Goal: Task Accomplishment & Management: Use online tool/utility

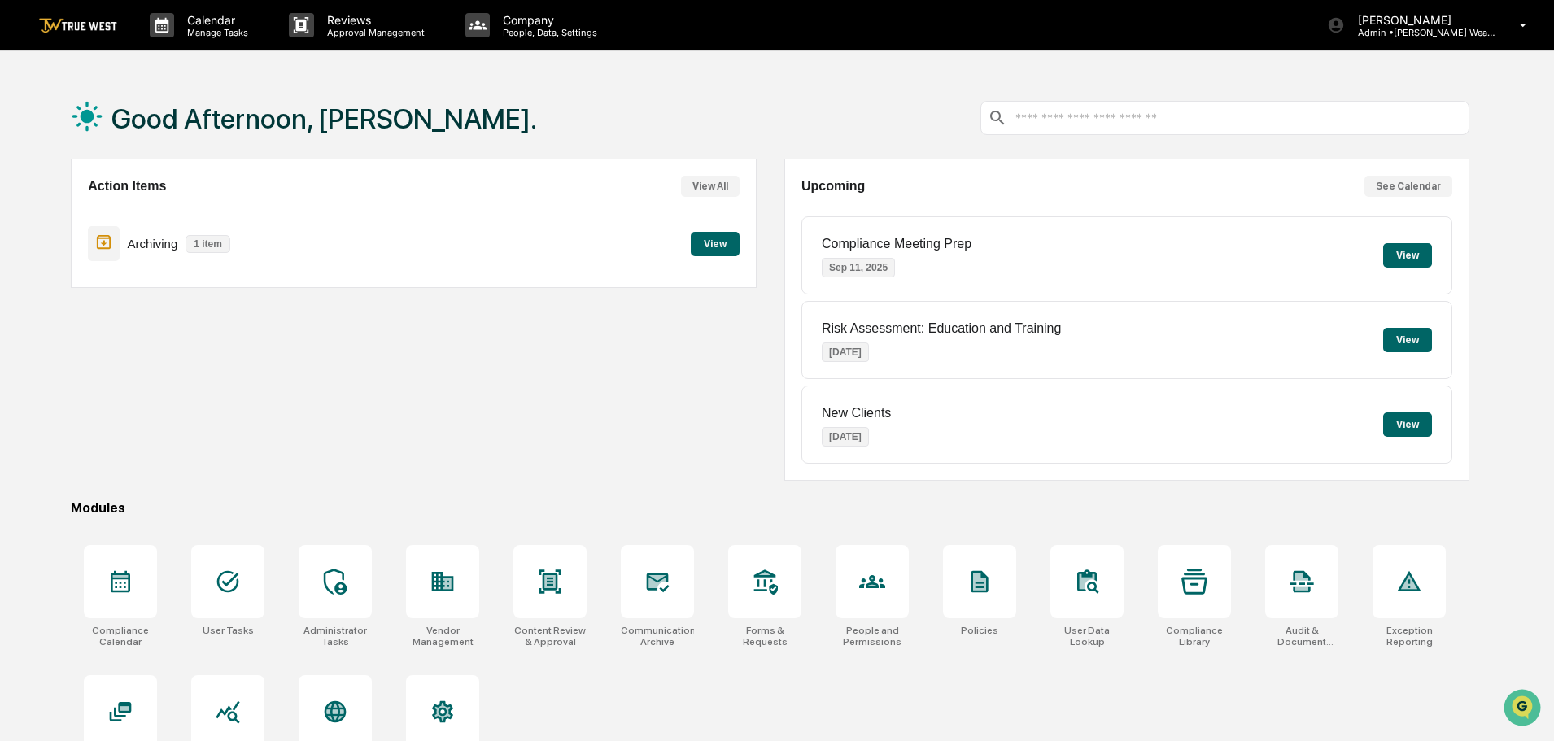
click at [708, 242] on button "View" at bounding box center [715, 244] width 49 height 24
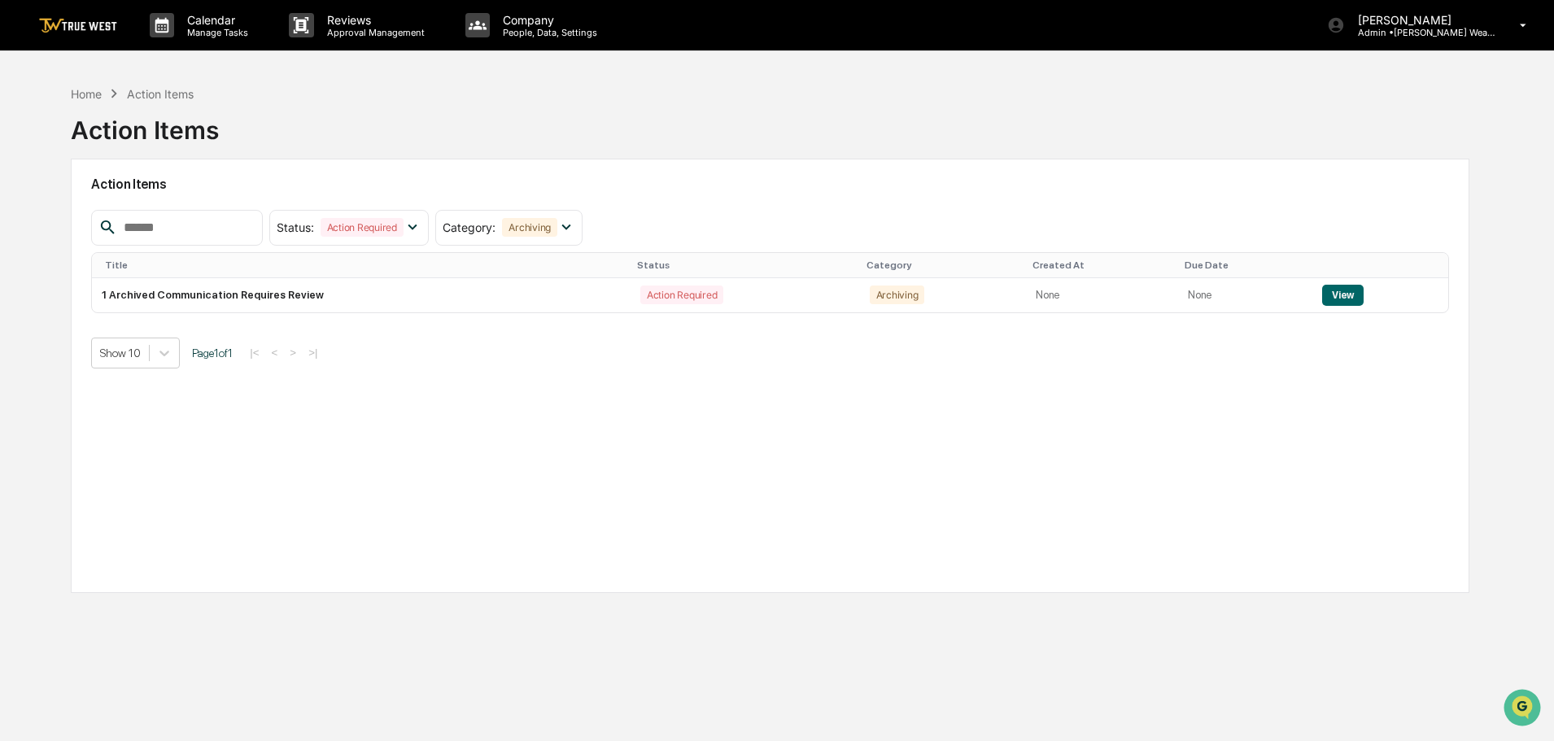
click at [1328, 281] on td "View" at bounding box center [1380, 295] width 136 height 34
click at [1328, 288] on button "View" at bounding box center [1342, 295] width 41 height 21
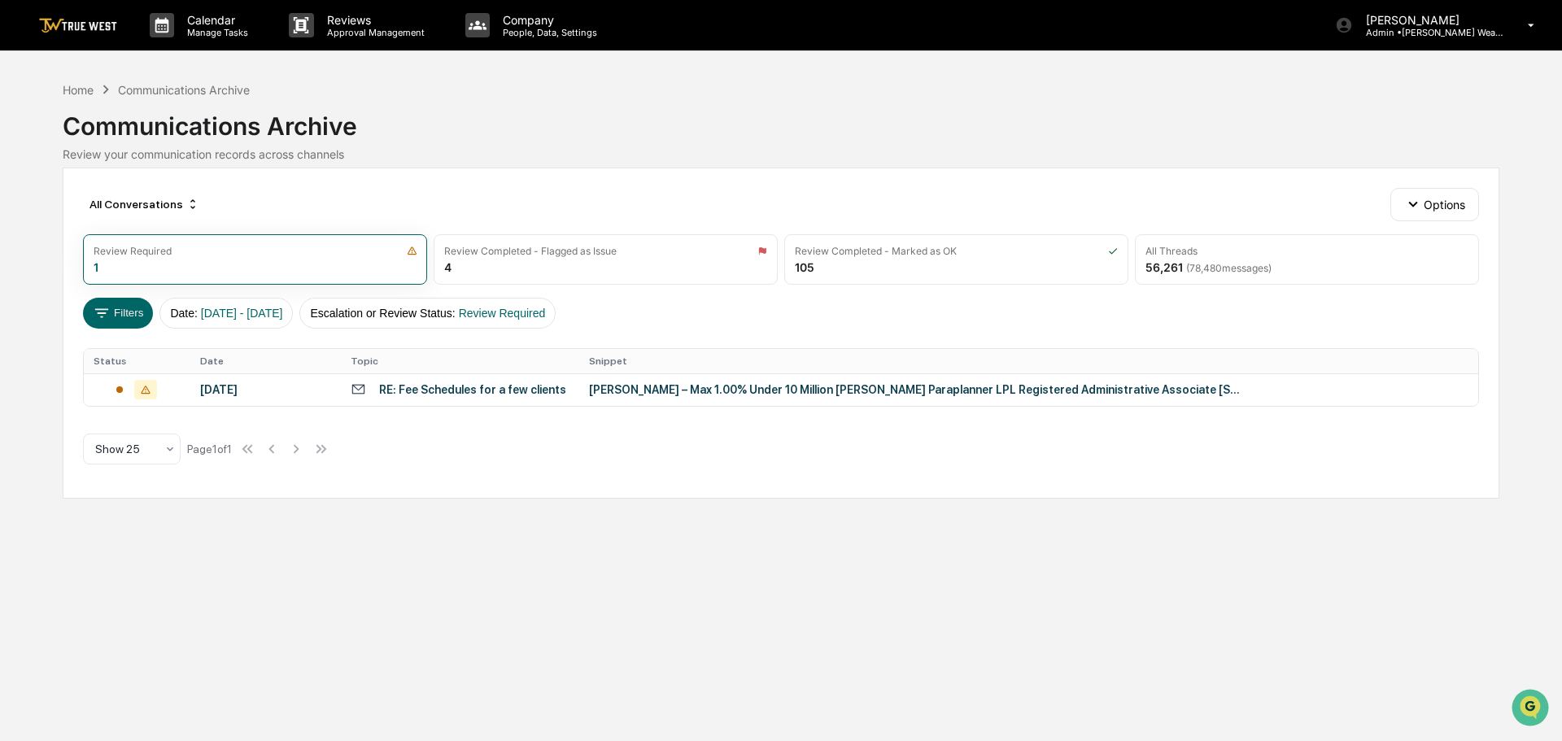
click at [765, 391] on div "[PERSON_NAME] – Max 1.00% Under 10 Million [PERSON_NAME] Paraplanner LPL Regist…" at bounding box center [914, 389] width 651 height 13
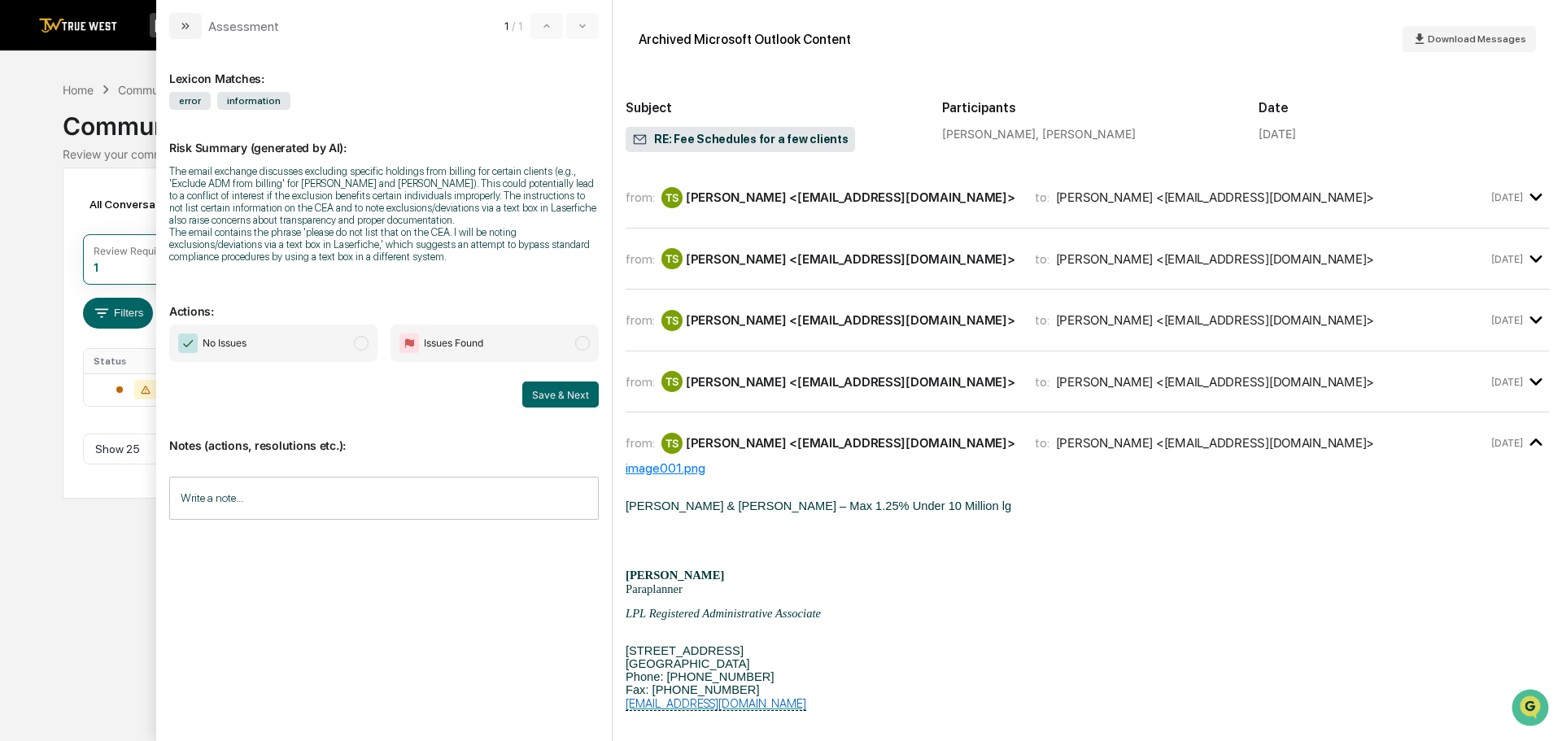
click at [863, 196] on div "[PERSON_NAME] <[EMAIL_ADDRESS][DOMAIN_NAME]>" at bounding box center [850, 197] width 329 height 15
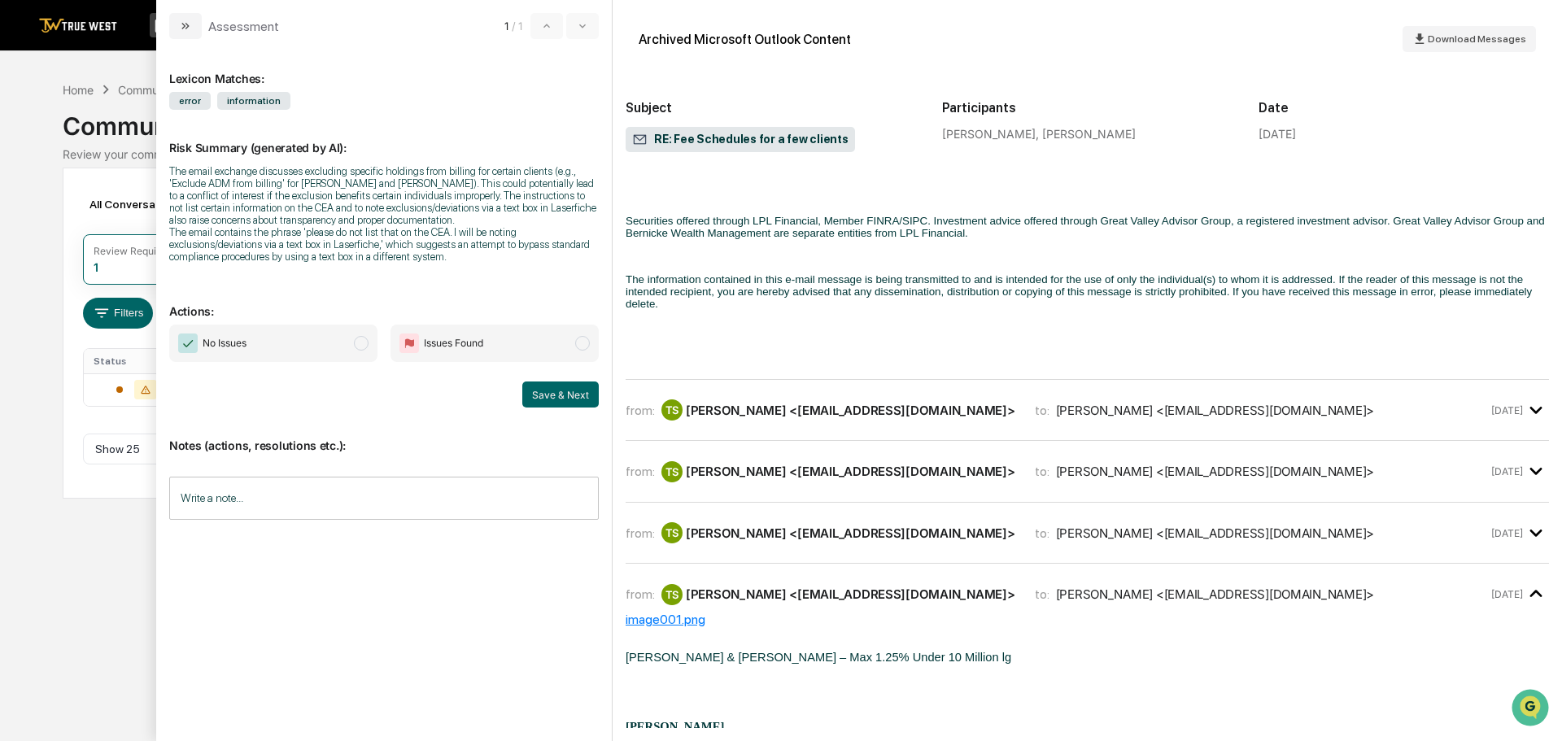
scroll to position [1627, 0]
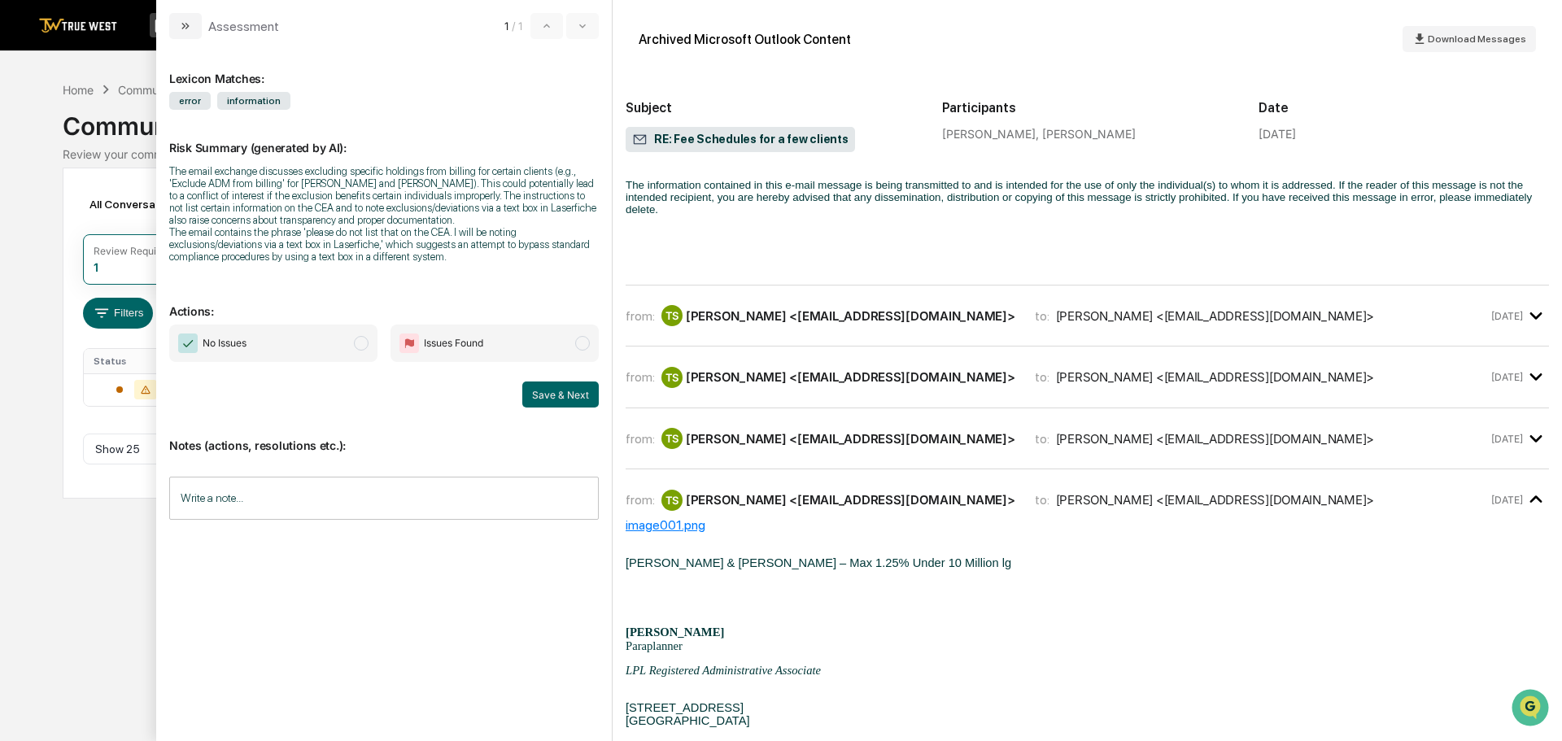
click at [1080, 324] on div "[PERSON_NAME] <[EMAIL_ADDRESS][DOMAIN_NAME]>" at bounding box center [1215, 315] width 319 height 15
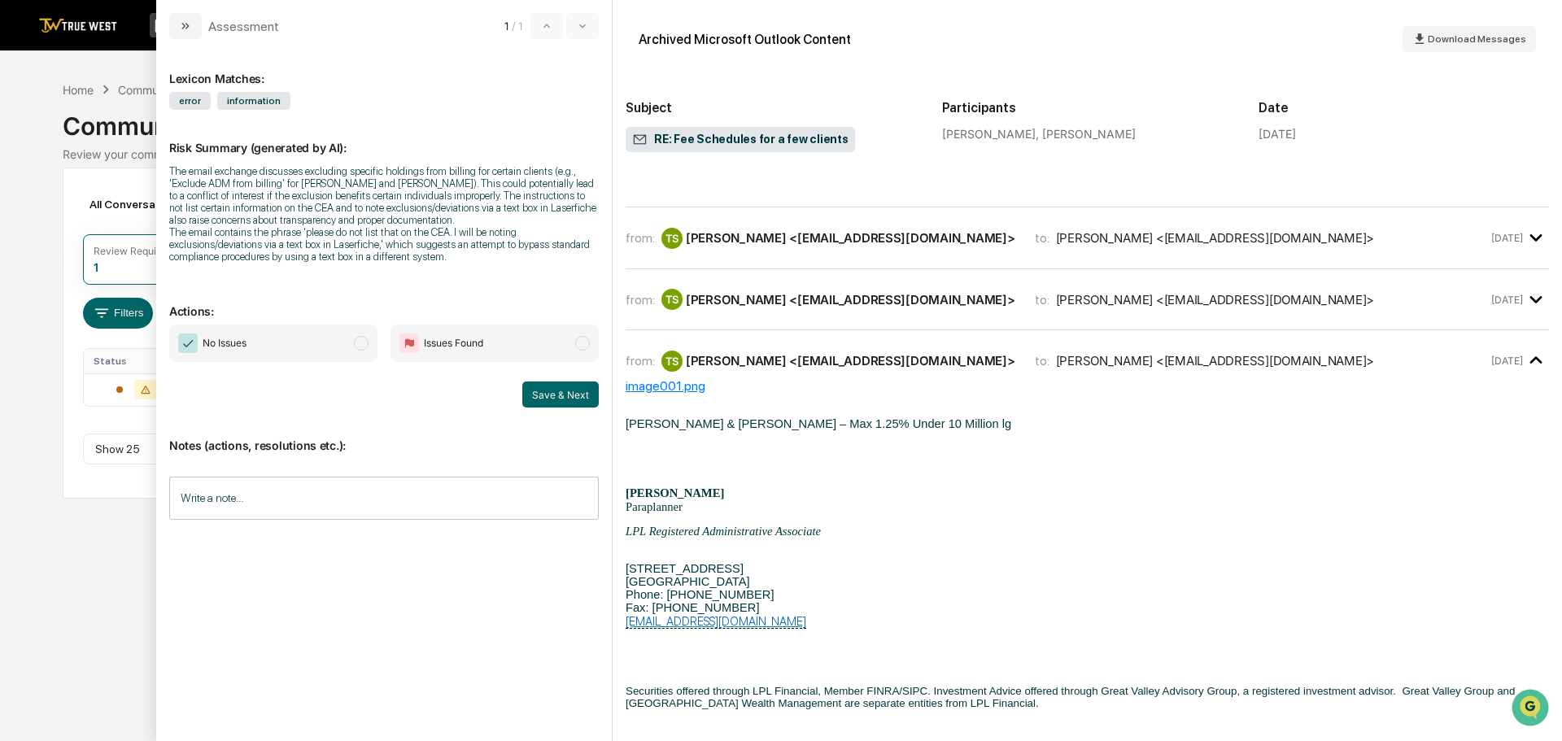
scroll to position [3010, 0]
click at [1056, 245] on div "[PERSON_NAME] <[EMAIL_ADDRESS][DOMAIN_NAME]>" at bounding box center [1215, 236] width 319 height 15
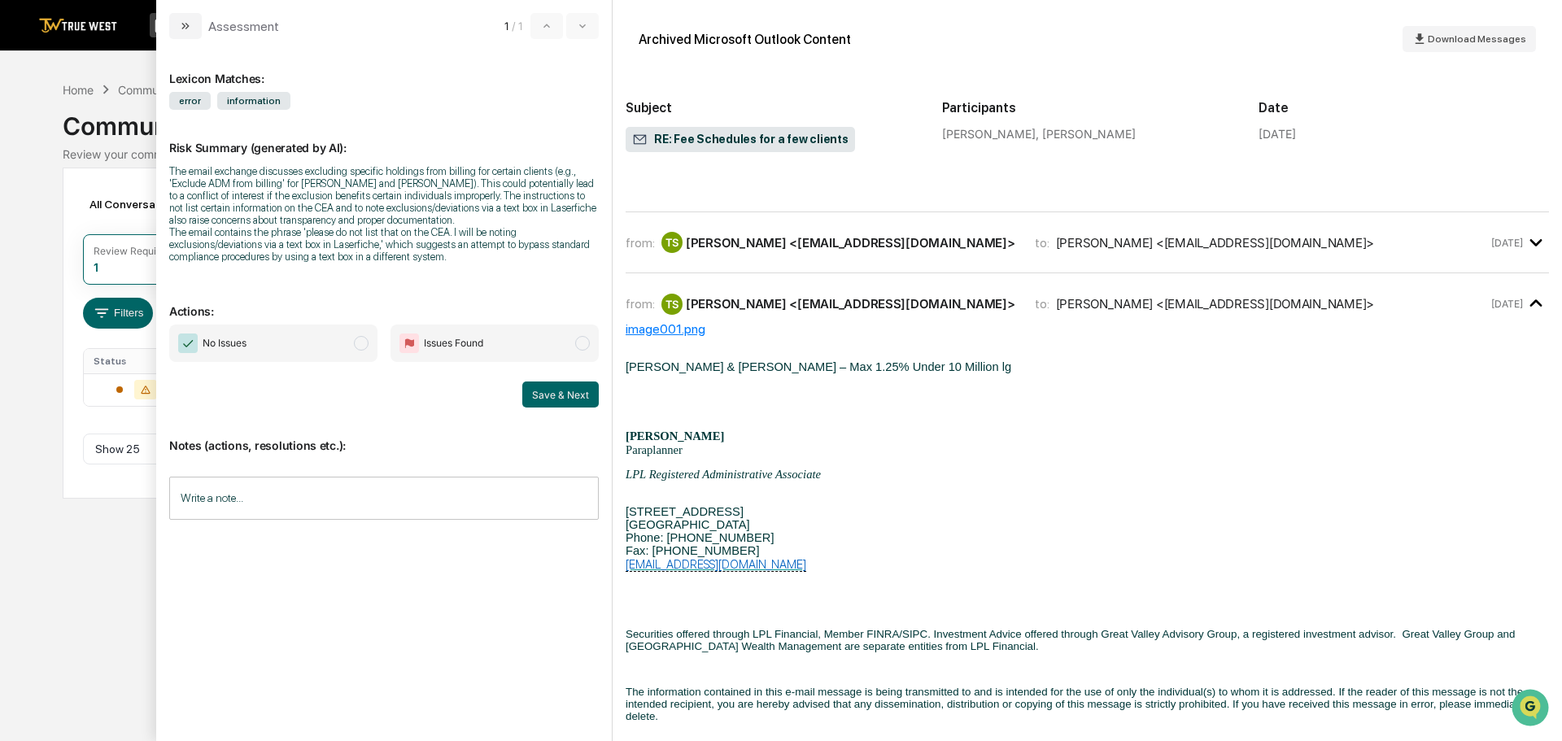
scroll to position [4799, 0]
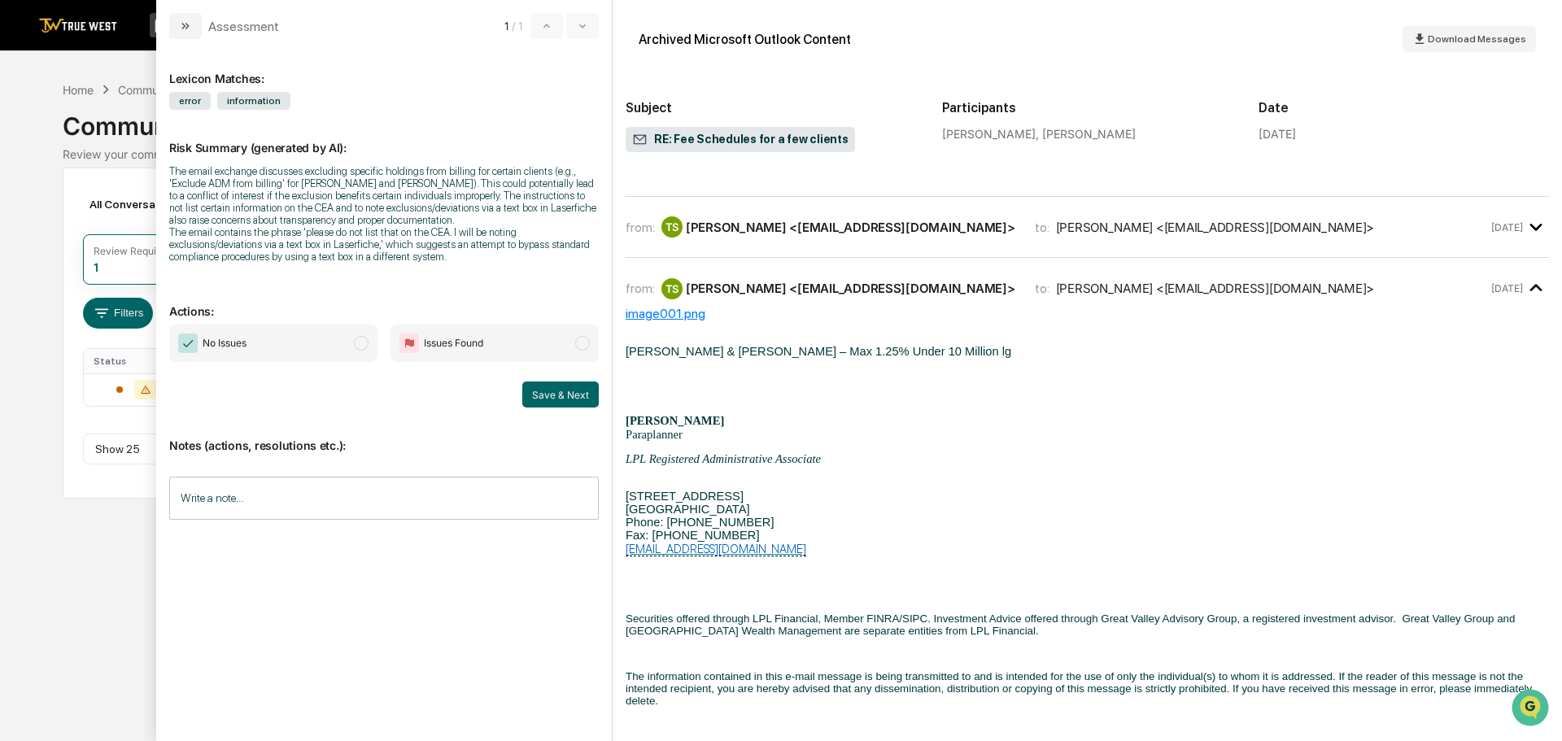
click at [1056, 235] on div "[PERSON_NAME] <[EMAIL_ADDRESS][DOMAIN_NAME]>" at bounding box center [1215, 227] width 319 height 15
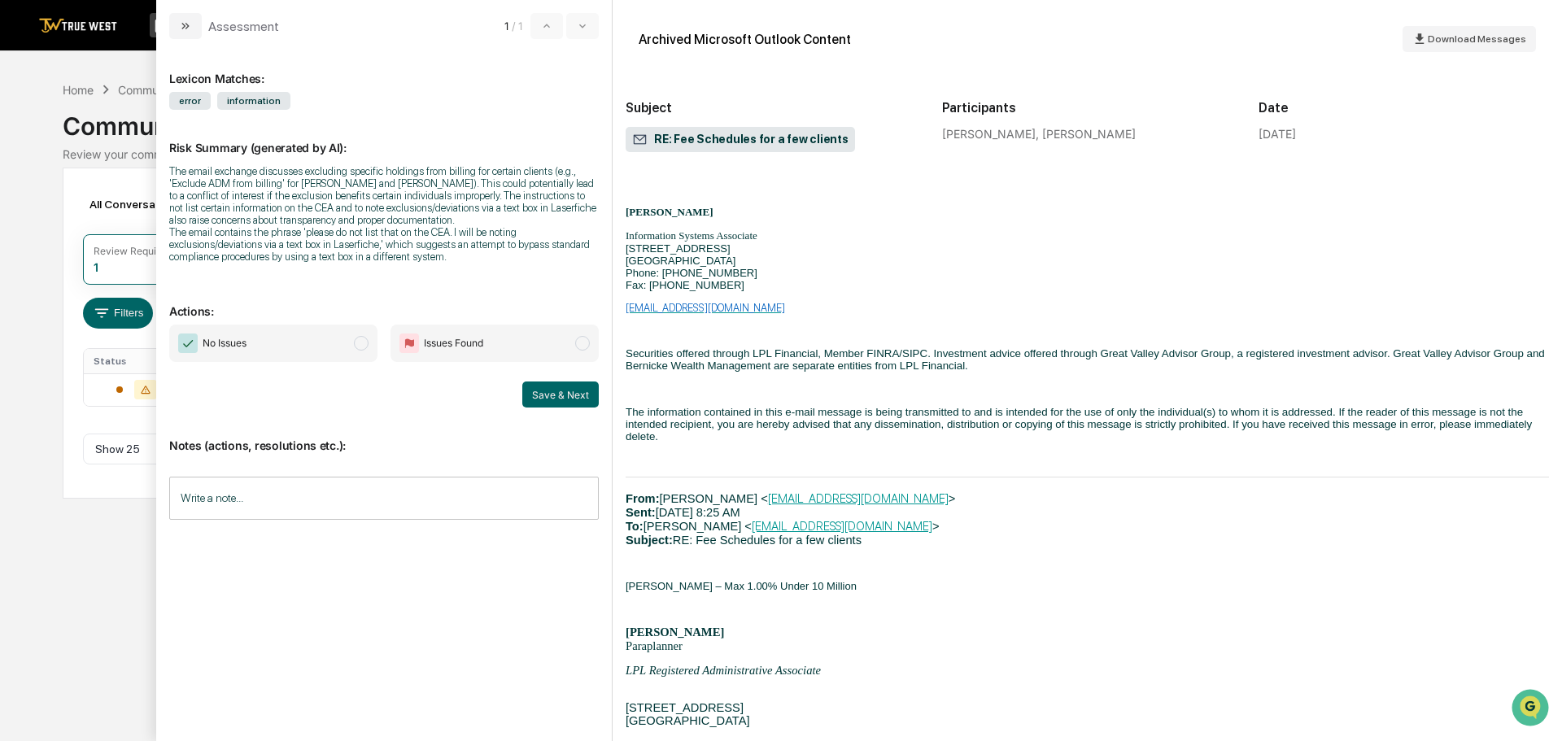
scroll to position [5450, 0]
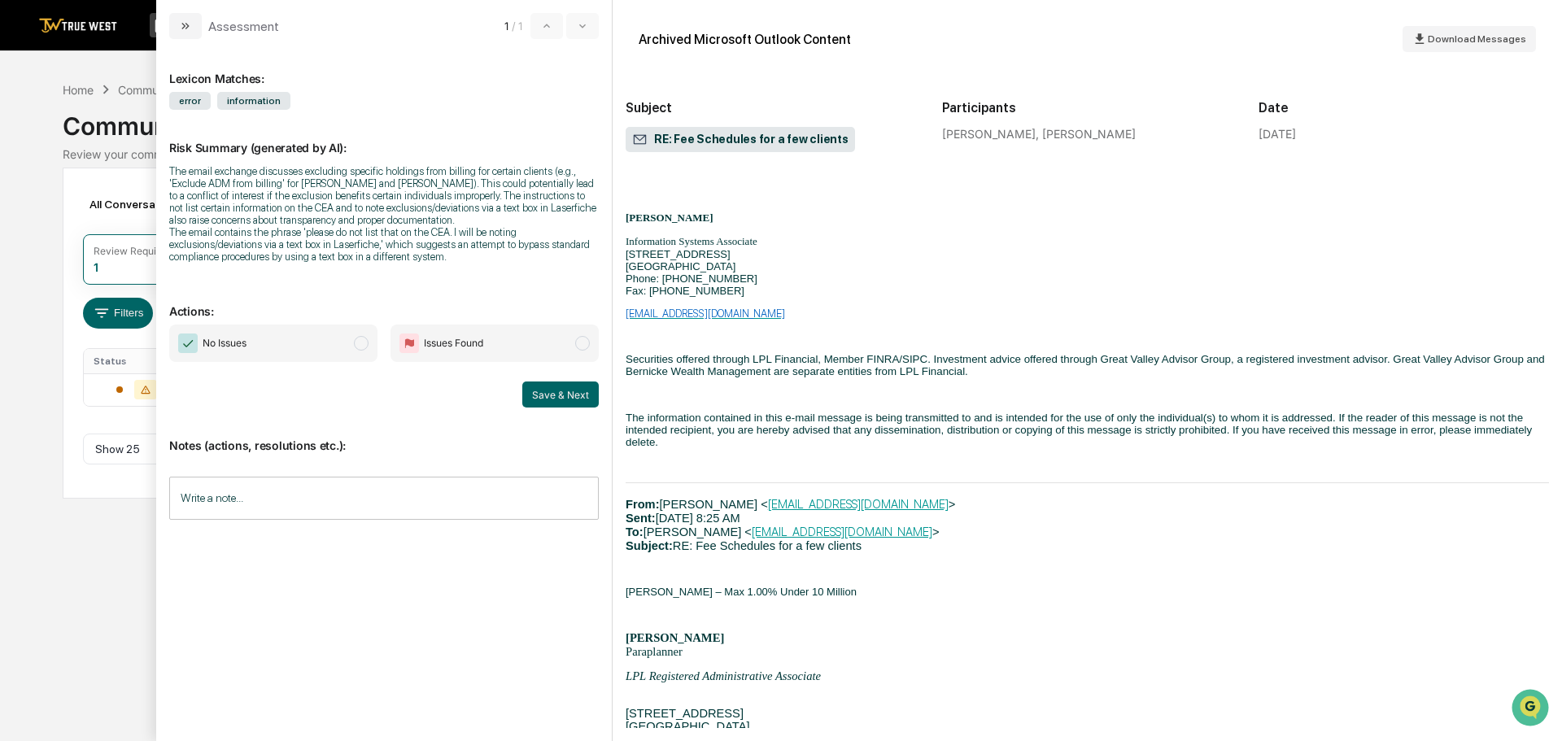
click at [1452, 34] on span "Download Messages" at bounding box center [1477, 38] width 98 height 11
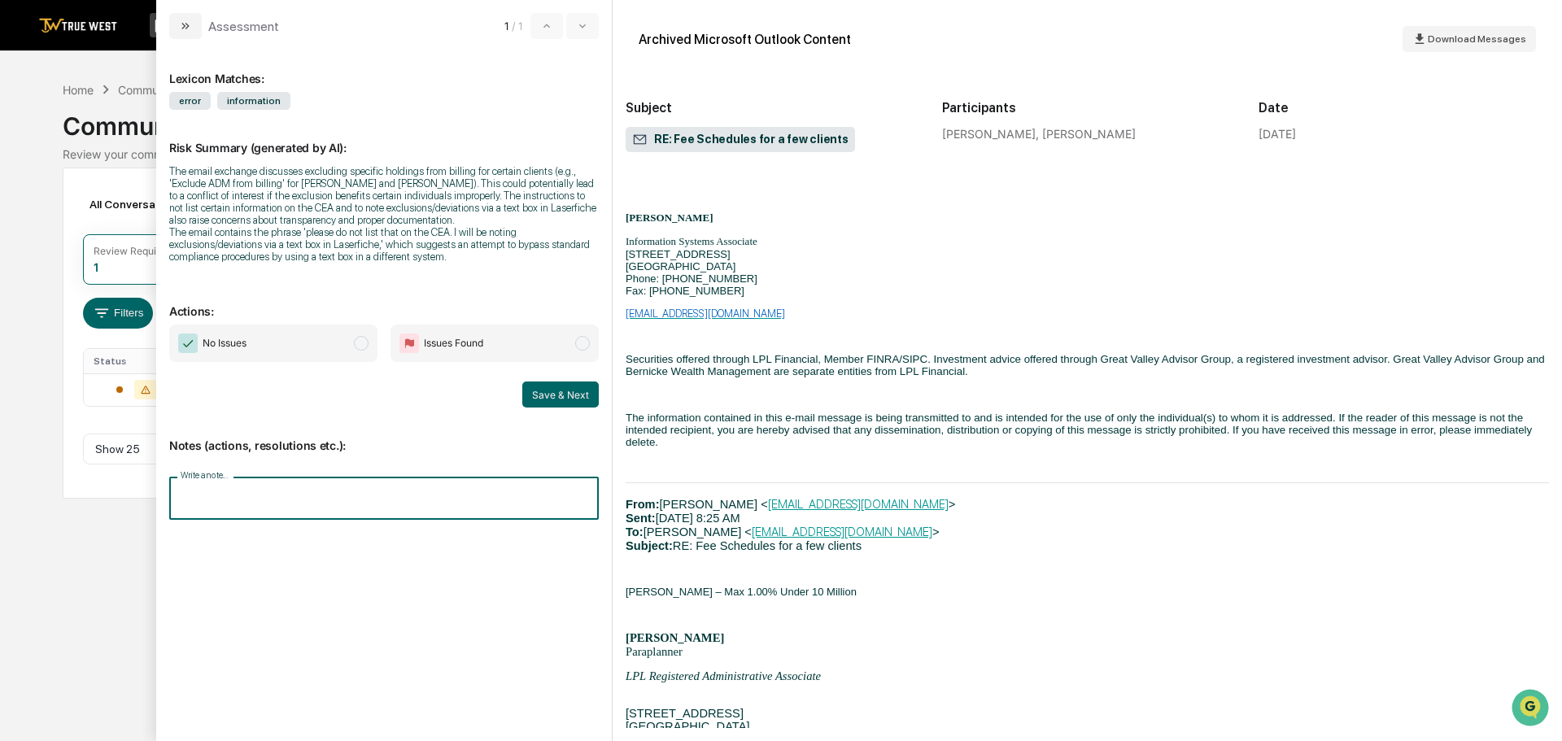
click at [264, 507] on input "Write a note..." at bounding box center [383, 498] width 429 height 43
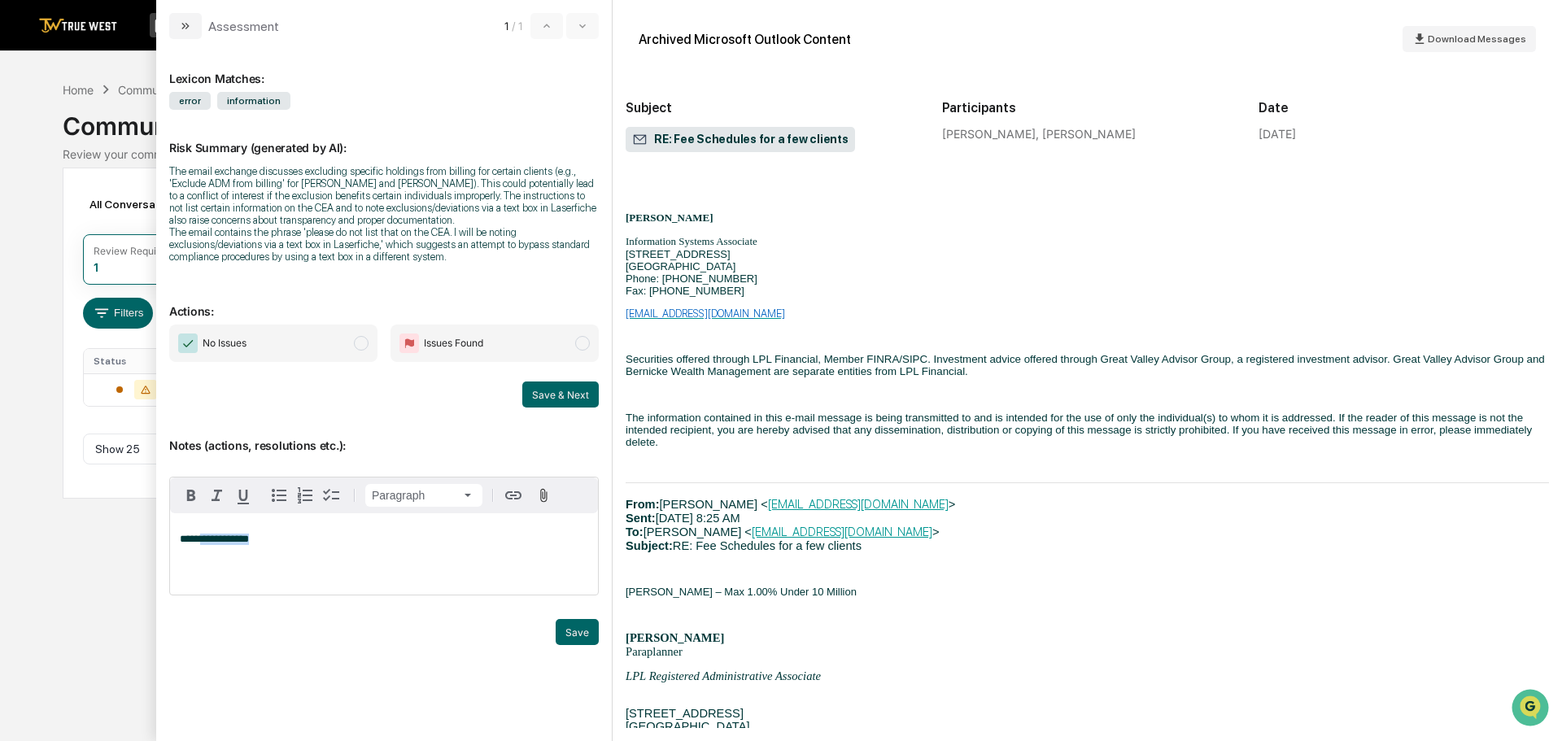
drag, startPoint x: 267, startPoint y: 539, endPoint x: 202, endPoint y: 535, distance: 65.2
click at [202, 535] on p "**********" at bounding box center [384, 539] width 408 height 11
click at [543, 542] on p "**********" at bounding box center [384, 539] width 408 height 11
click at [422, 539] on span "**********" at bounding box center [383, 545] width 407 height 22
click at [464, 542] on span "**********" at bounding box center [383, 545] width 407 height 22
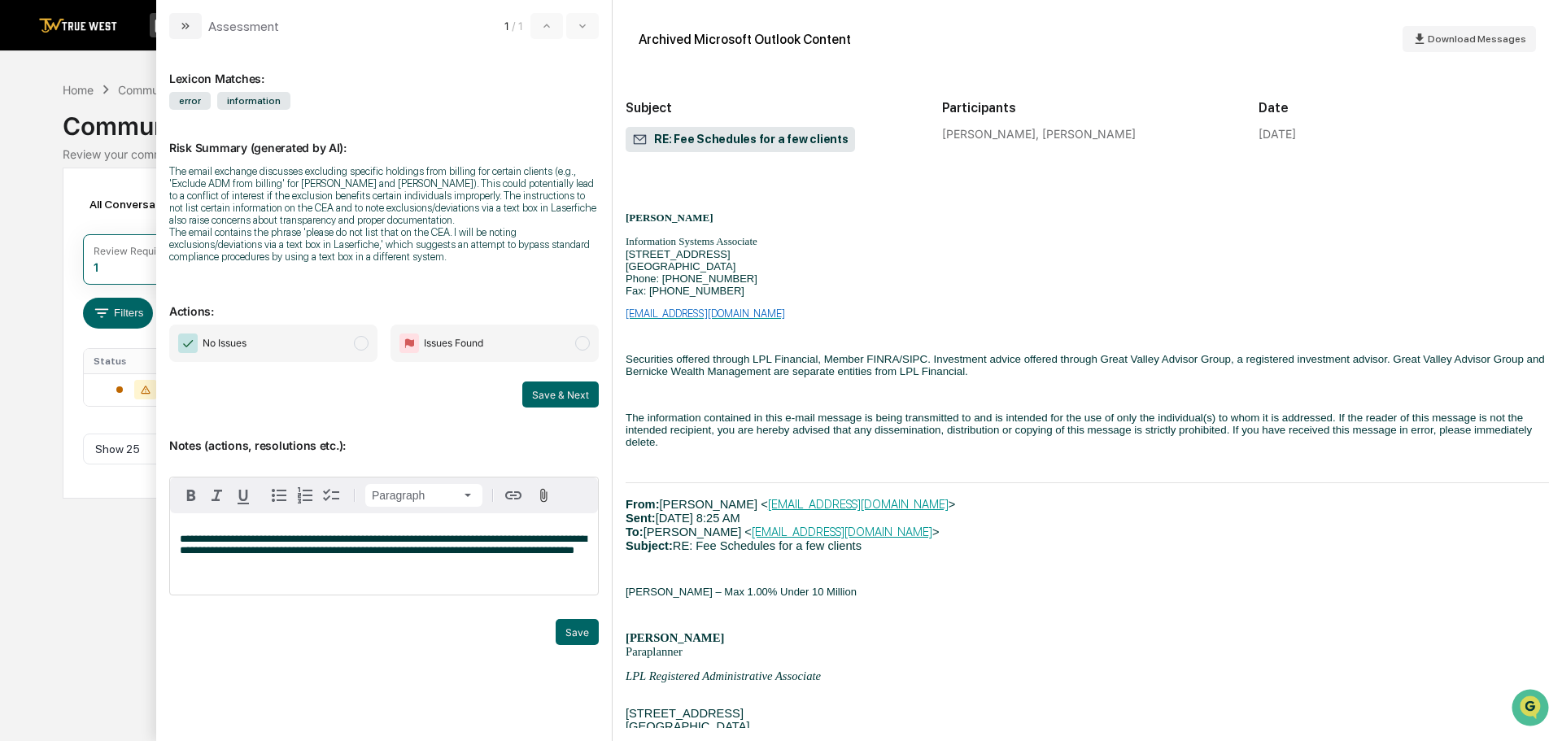
click at [571, 627] on button "Save" at bounding box center [577, 632] width 43 height 26
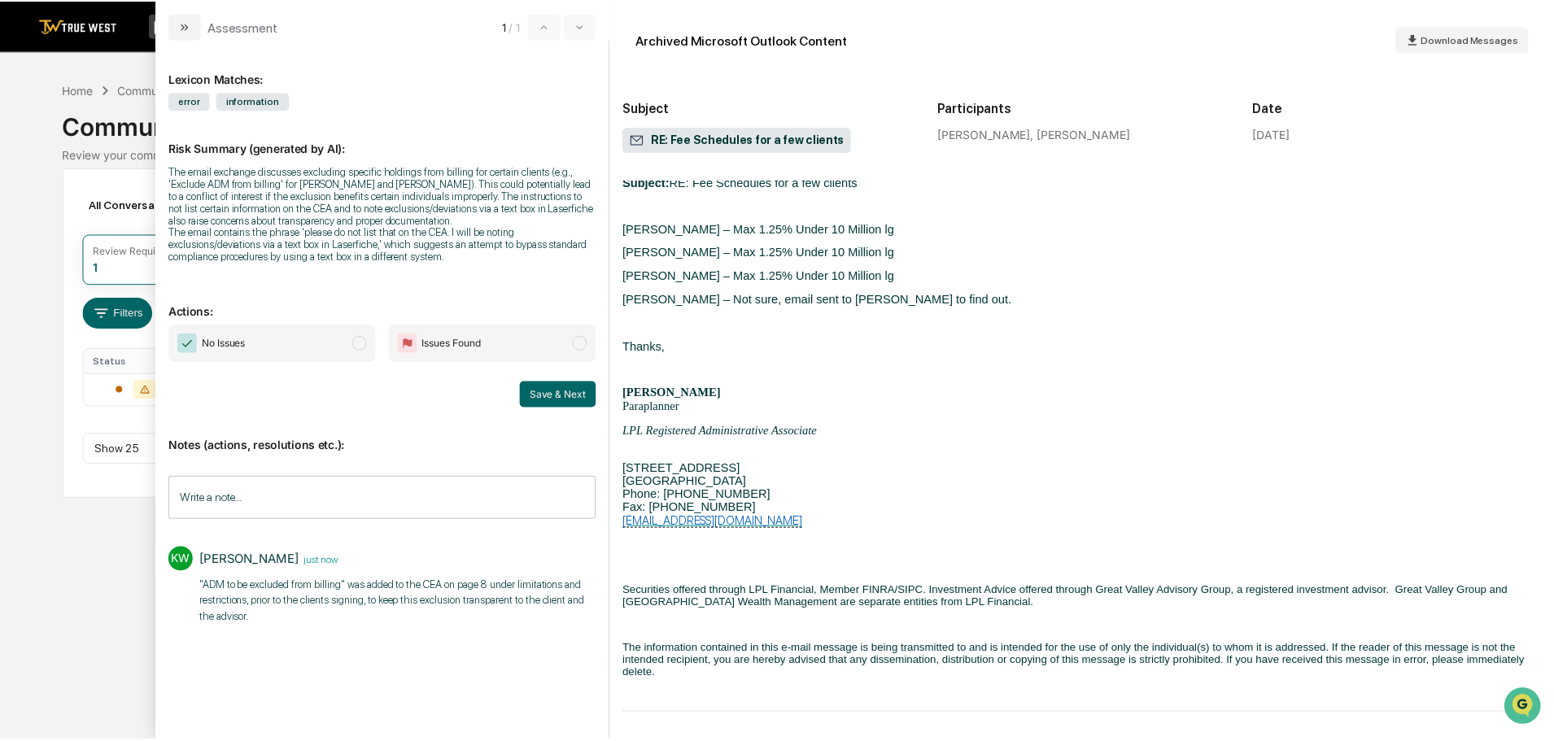
scroll to position [6426, 0]
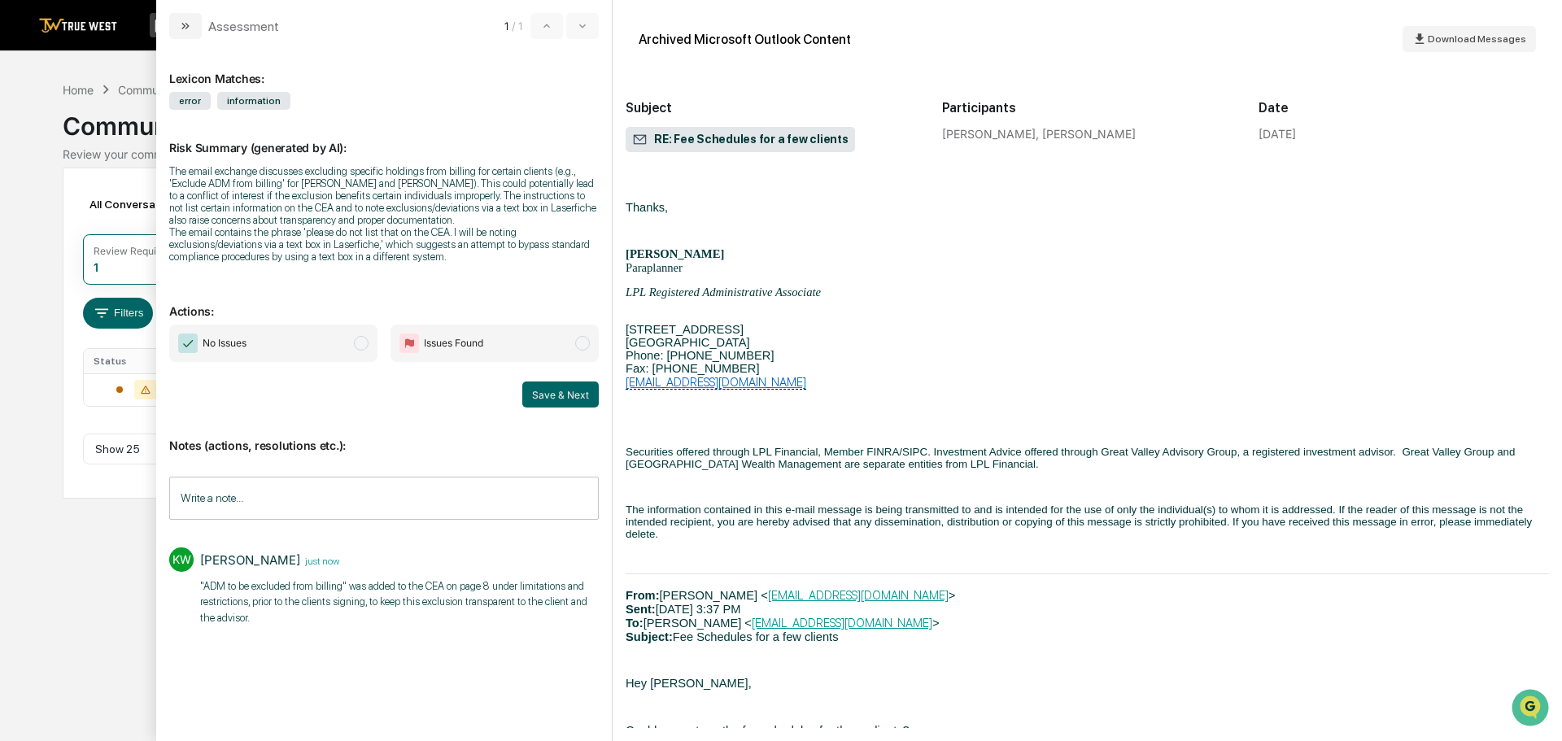
click at [553, 390] on button "Save & Next" at bounding box center [560, 394] width 76 height 26
click at [543, 387] on button "Save & Next" at bounding box center [560, 394] width 76 height 26
click at [356, 339] on span "modal" at bounding box center [361, 343] width 15 height 15
click at [549, 395] on button "Save & Next" at bounding box center [560, 394] width 76 height 26
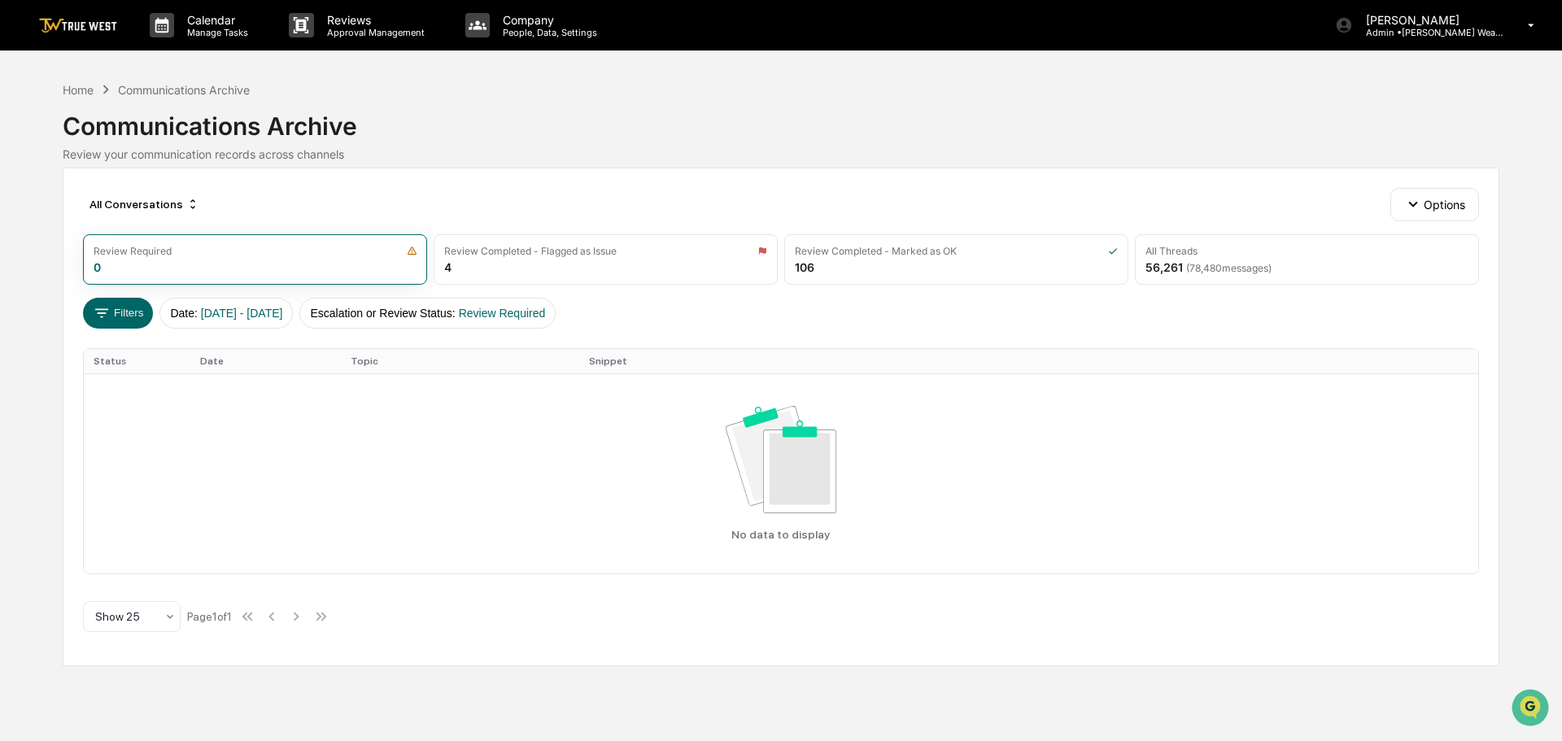
click at [70, 89] on div "Home" at bounding box center [78, 90] width 31 height 14
